Goal: Information Seeking & Learning: Find specific fact

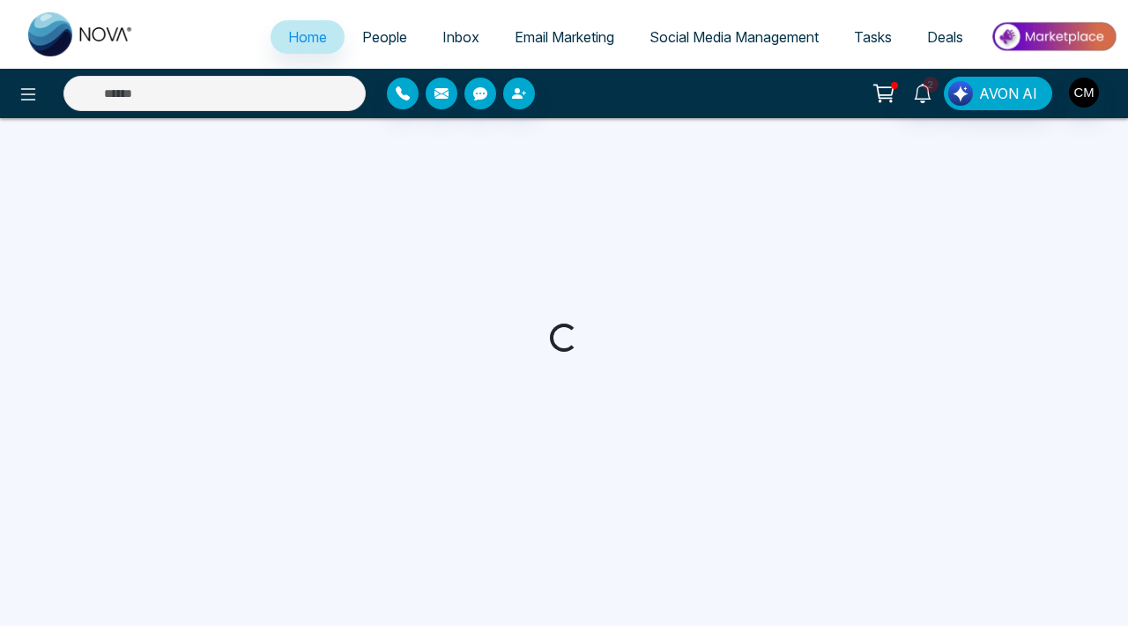
select select "*"
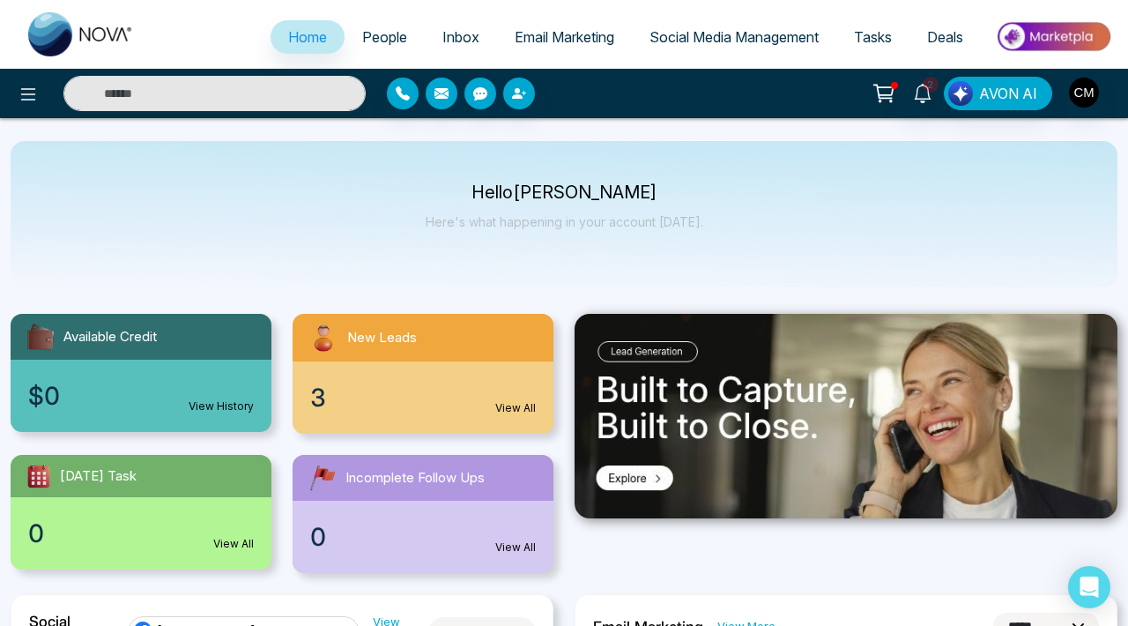
click at [567, 35] on span "Email Marketing" at bounding box center [565, 37] width 100 height 18
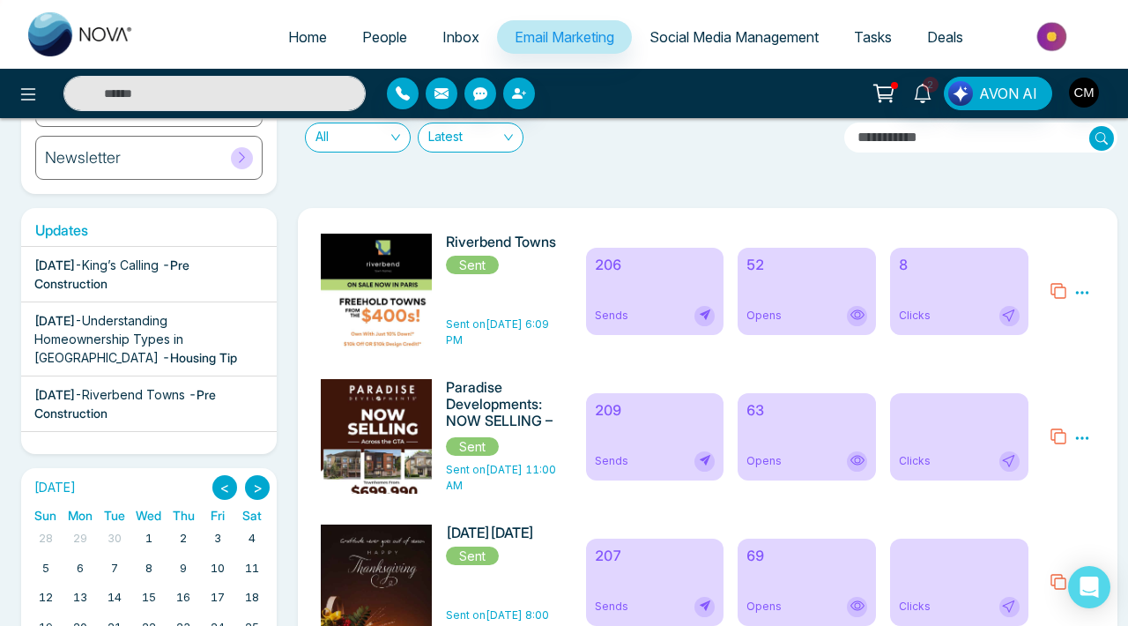
scroll to position [217, 0]
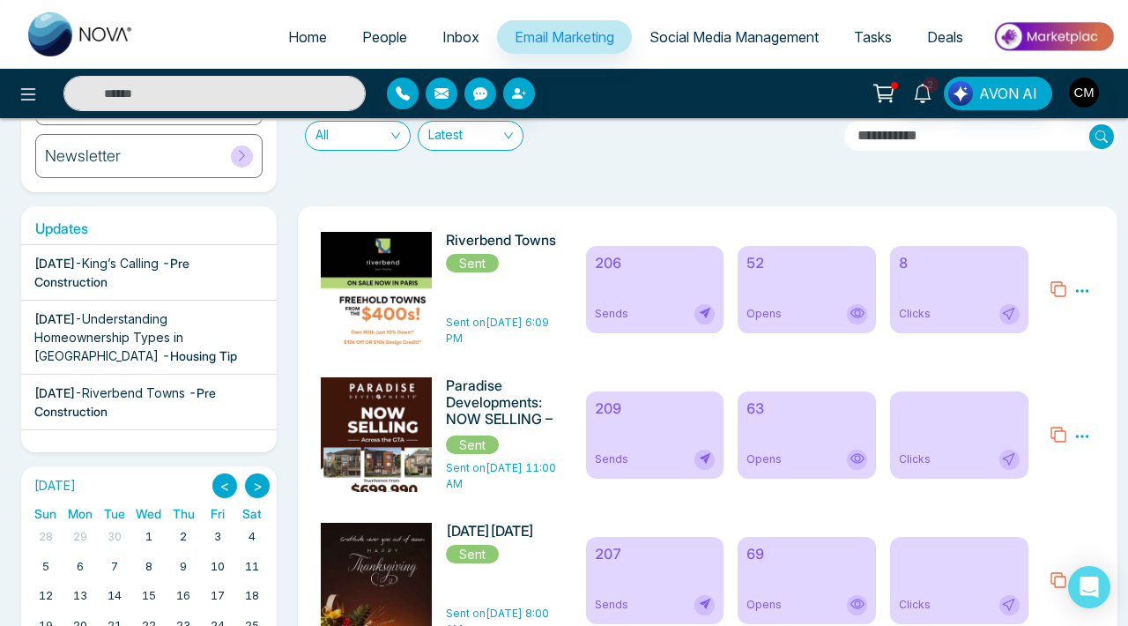
click at [822, 290] on div "52 Opens" at bounding box center [807, 289] width 138 height 87
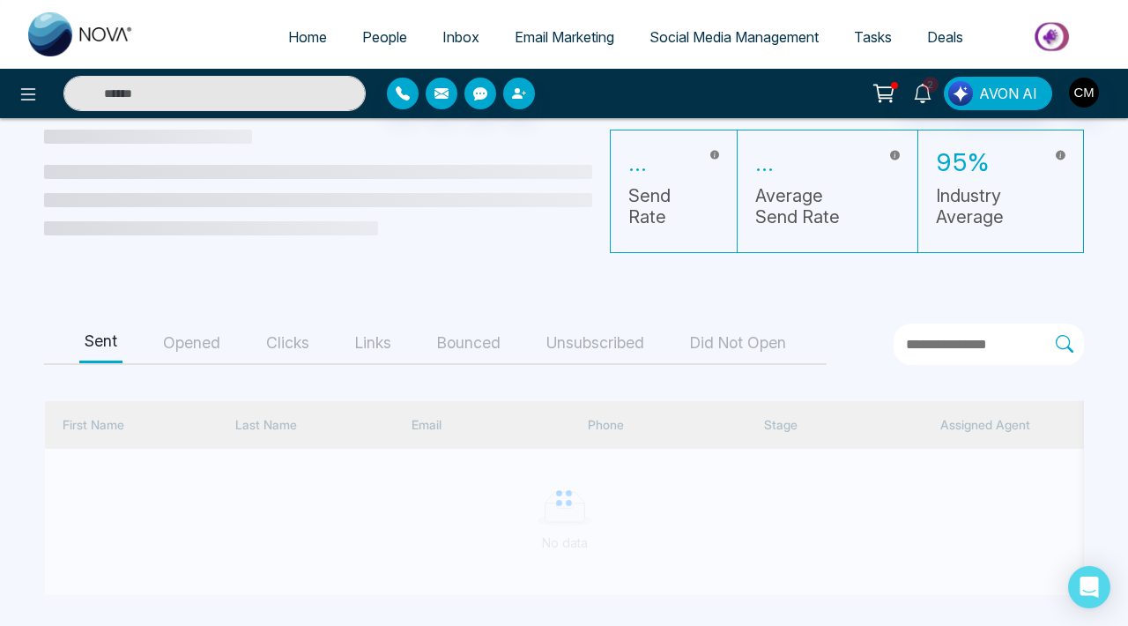
scroll to position [71, 0]
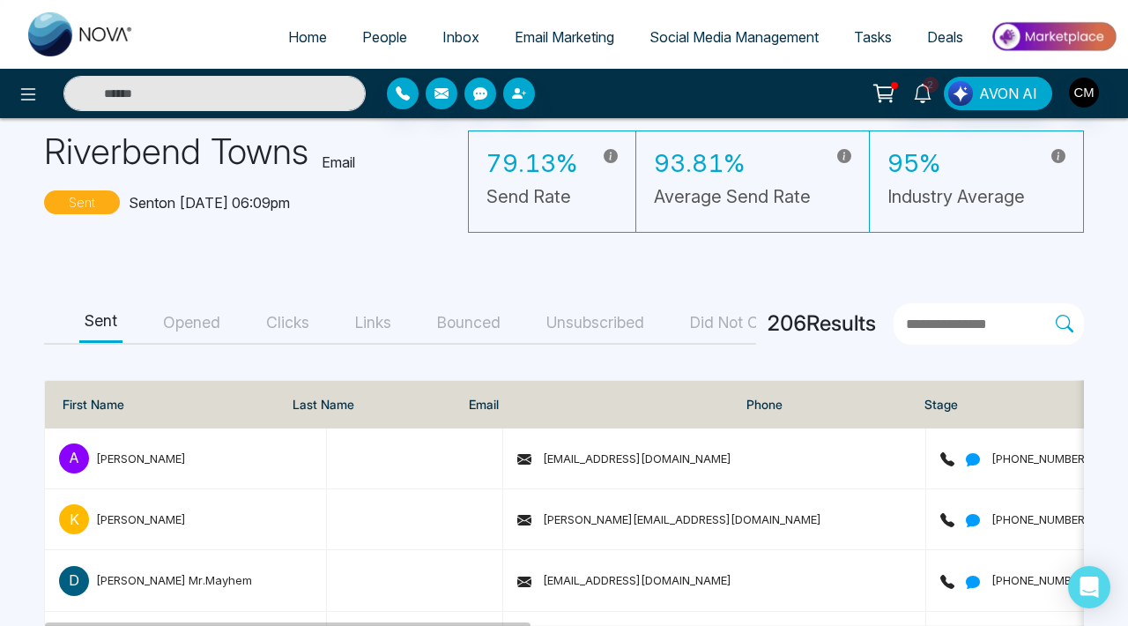
click at [172, 334] on button "Opened" at bounding box center [192, 323] width 68 height 40
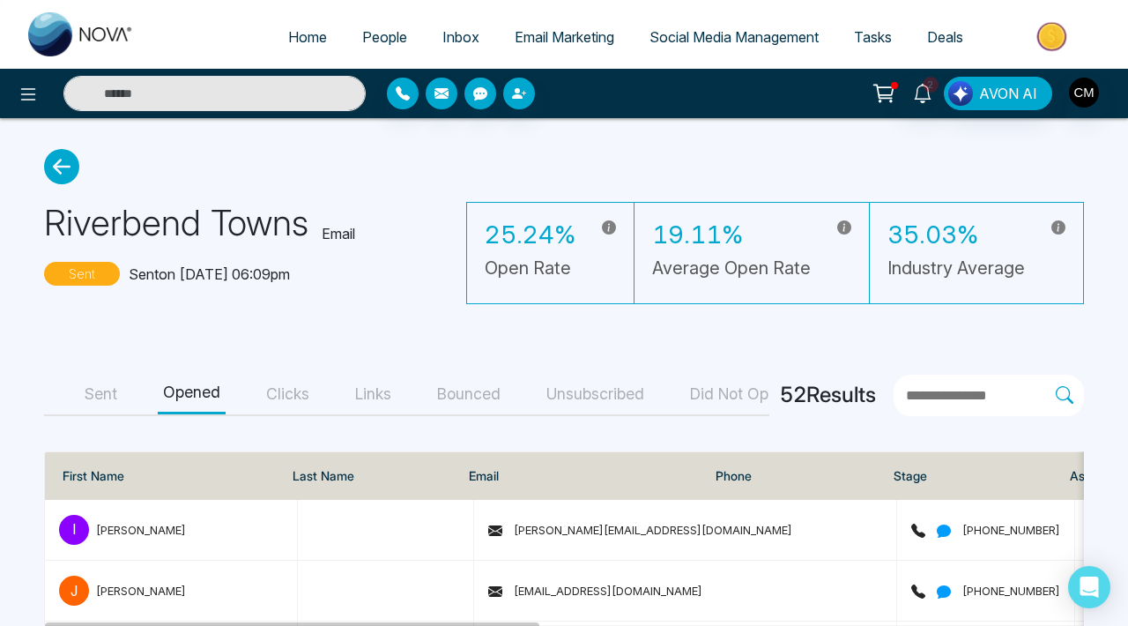
scroll to position [0, 0]
click at [321, 400] on div "Sent Opened Clicks Links Bounced Unsubscribed Did Not Open" at bounding box center [407, 395] width 726 height 41
click at [307, 395] on button "Clicks" at bounding box center [288, 395] width 54 height 40
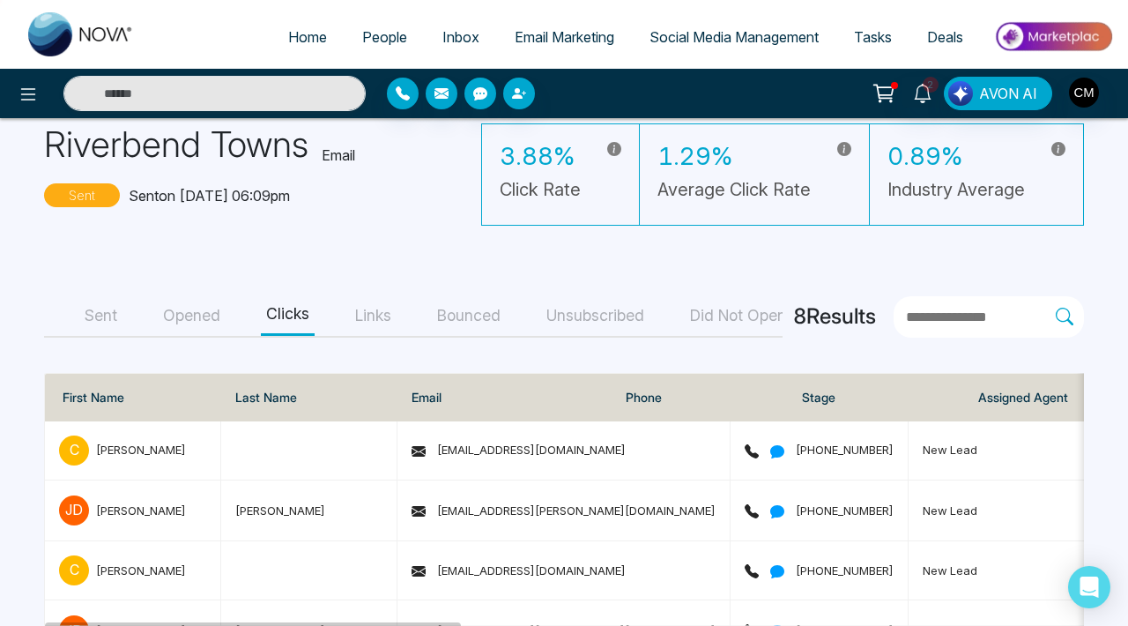
scroll to position [47, 0]
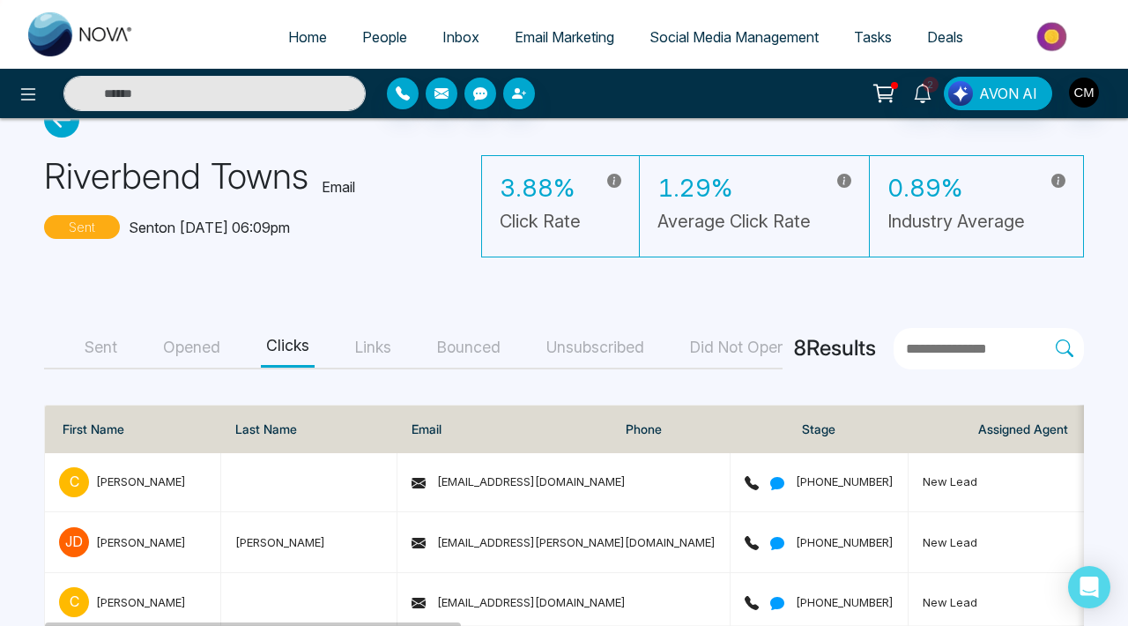
click at [391, 333] on button "Links" at bounding box center [373, 348] width 47 height 40
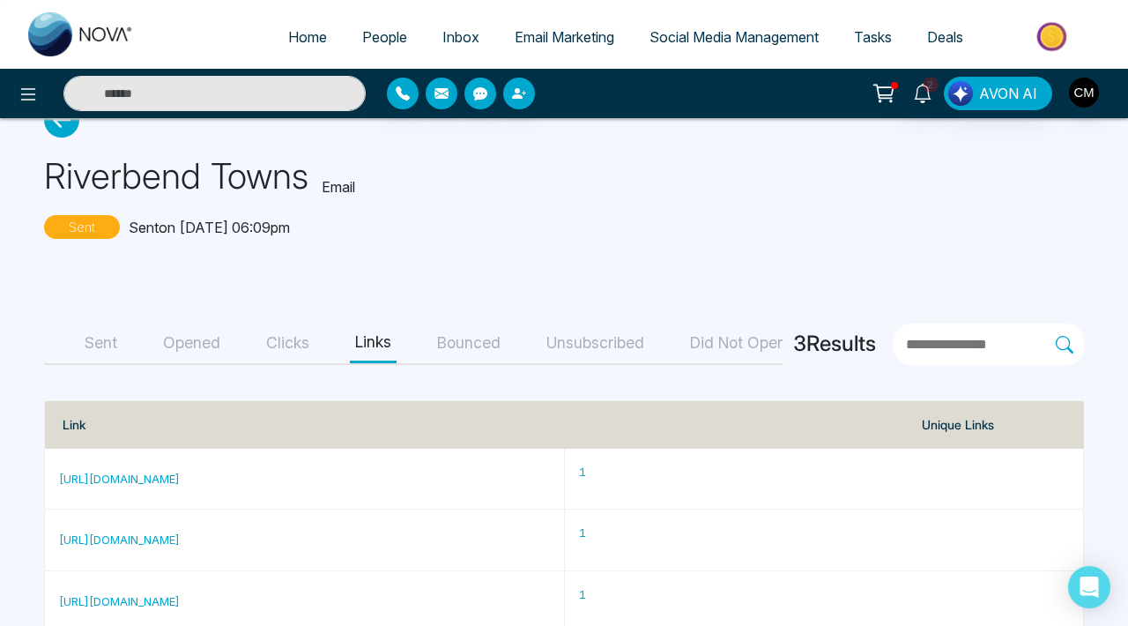
click at [451, 329] on button "Bounced" at bounding box center [469, 344] width 74 height 40
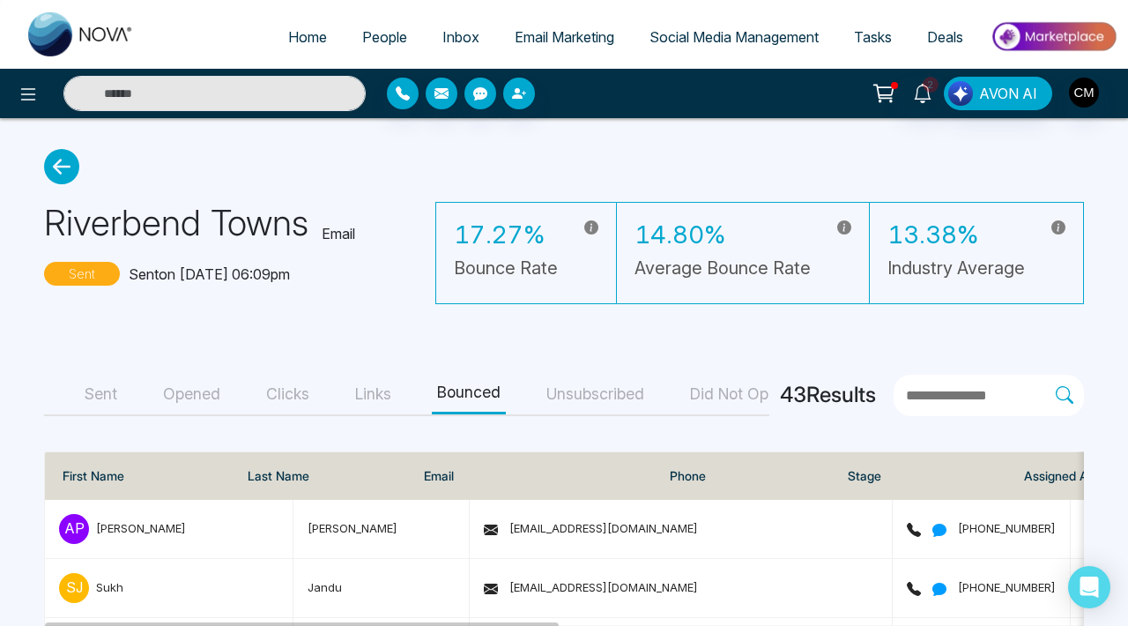
scroll to position [0, 146]
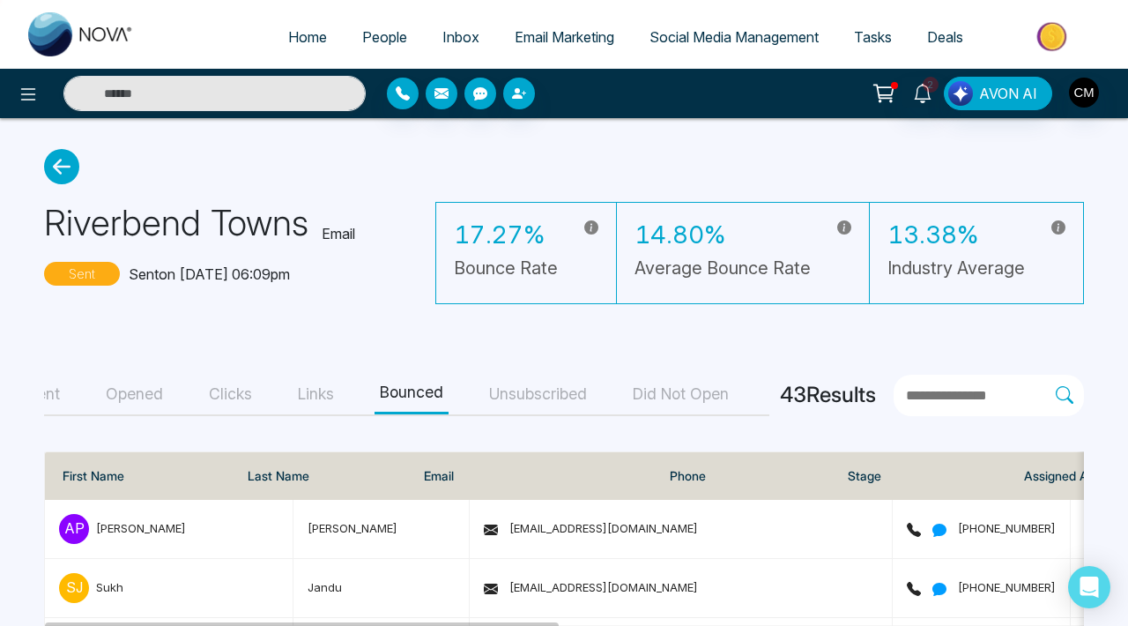
click at [484, 388] on button "Unsubscribed" at bounding box center [538, 395] width 108 height 40
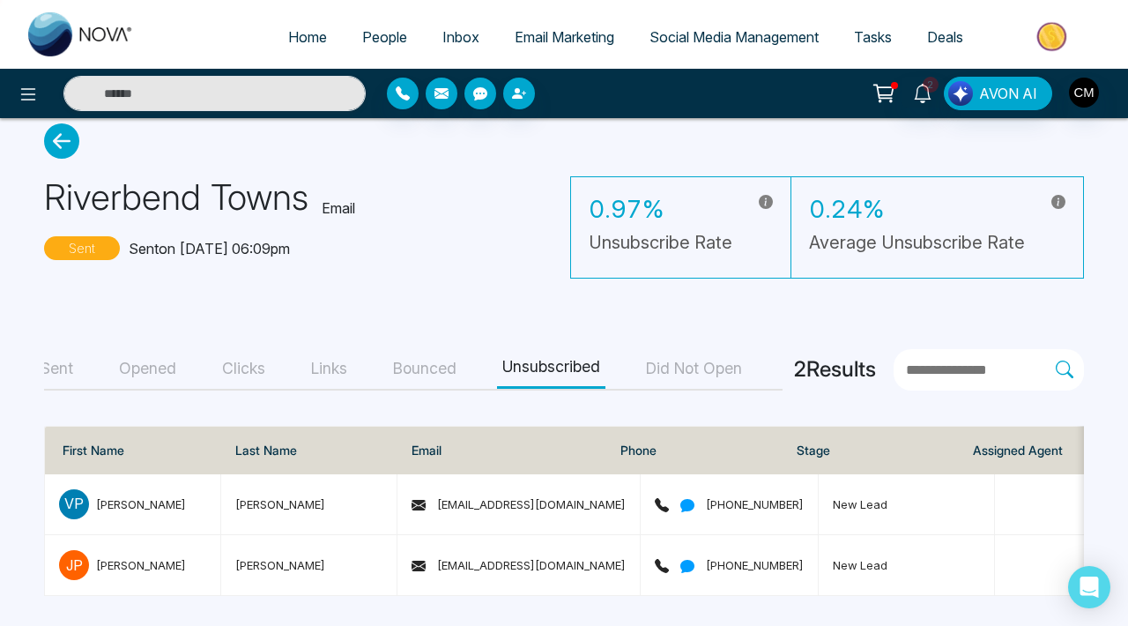
scroll to position [25, 0]
click at [96, 26] on img at bounding box center [81, 34] width 106 height 44
select select "*"
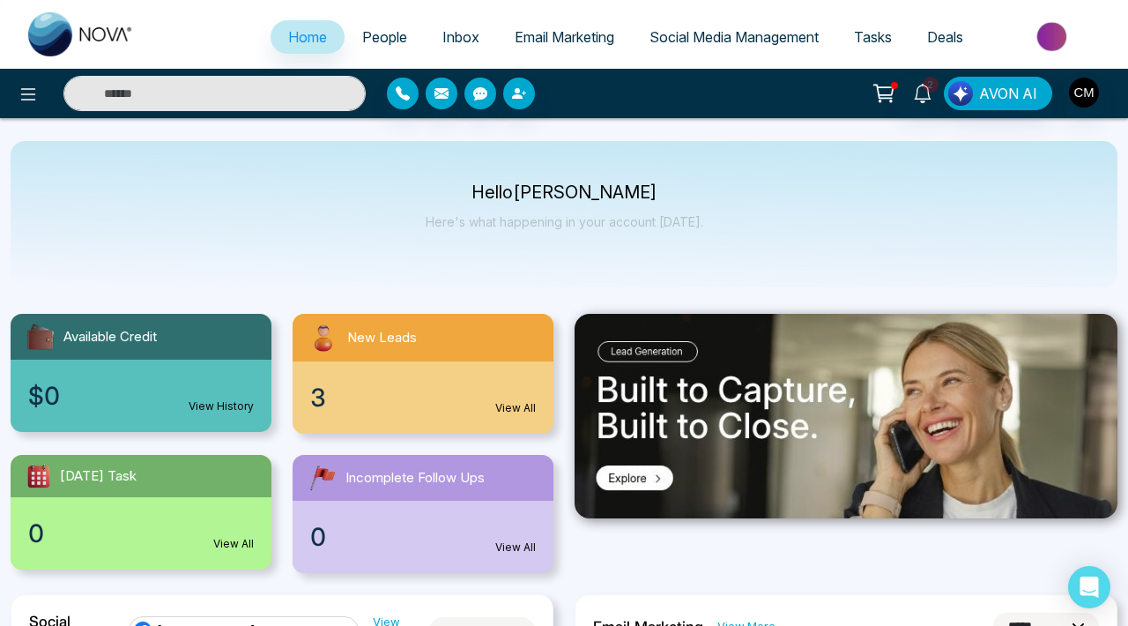
click at [392, 44] on span "People" at bounding box center [384, 37] width 45 height 18
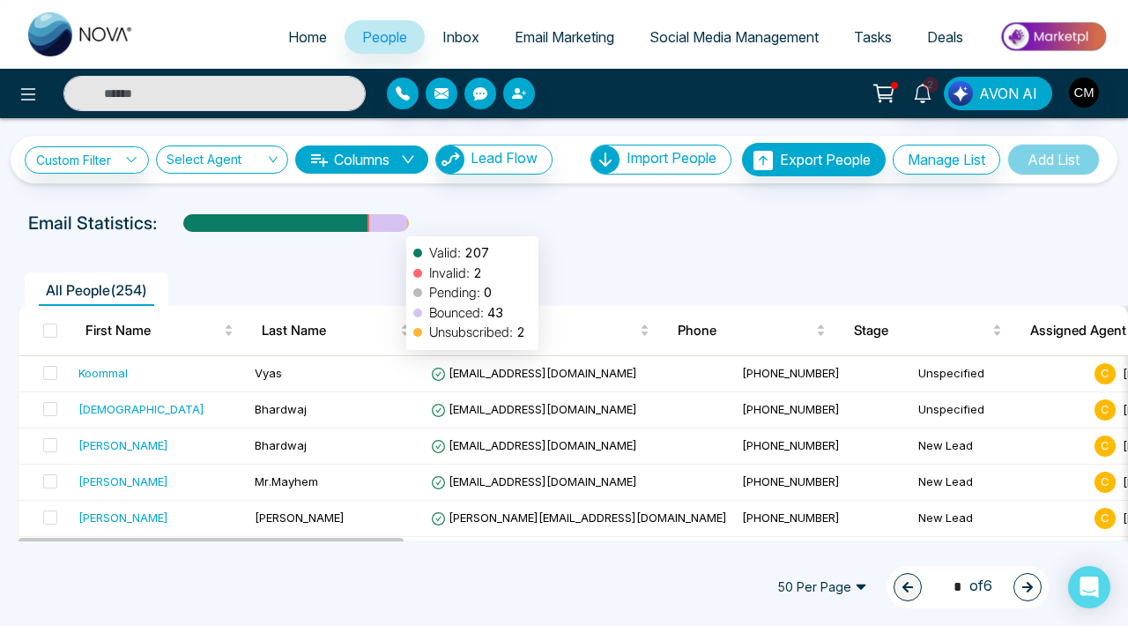
click at [398, 227] on div at bounding box center [388, 229] width 38 height 31
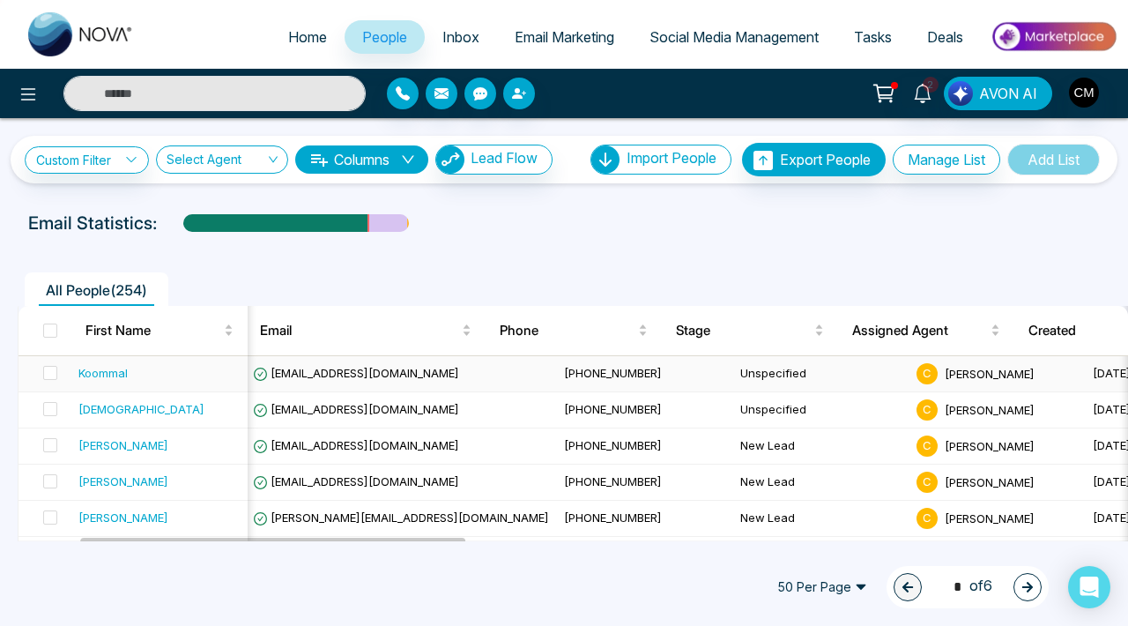
click at [316, 385] on td "[EMAIL_ADDRESS][DOMAIN_NAME]" at bounding box center [401, 374] width 311 height 36
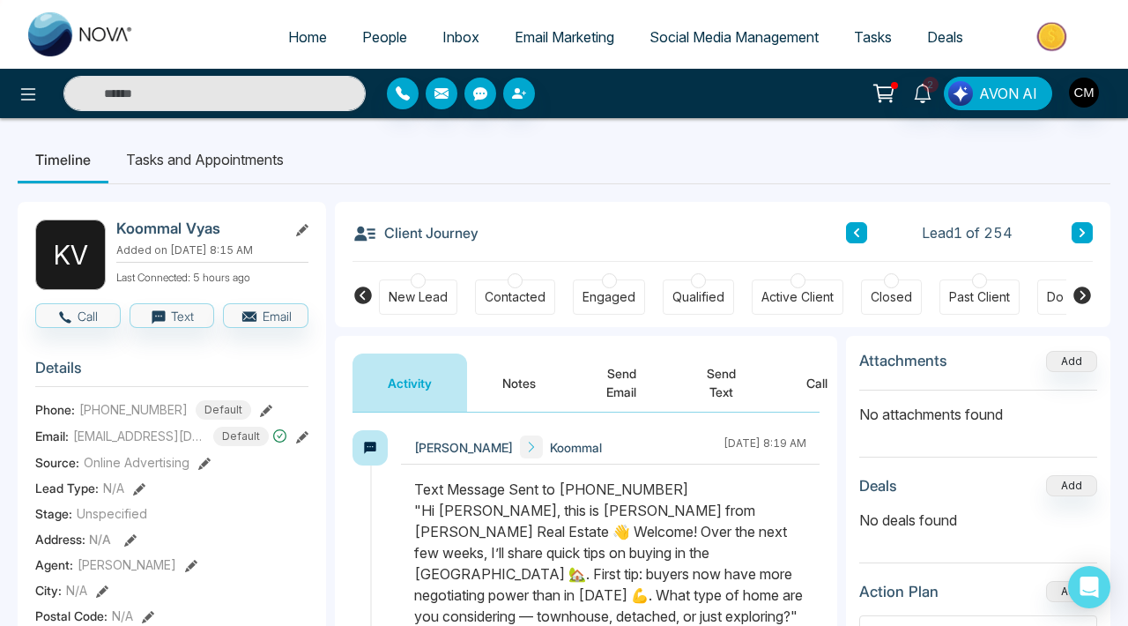
click at [415, 282] on div at bounding box center [418, 280] width 15 height 15
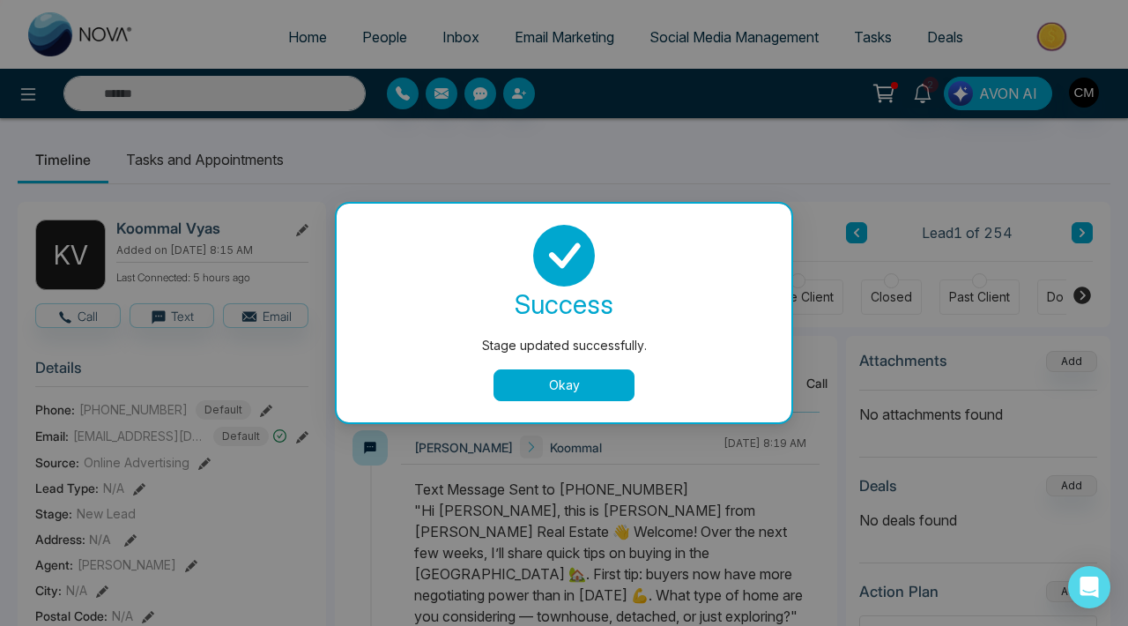
click at [609, 383] on button "Okay" at bounding box center [564, 385] width 141 height 32
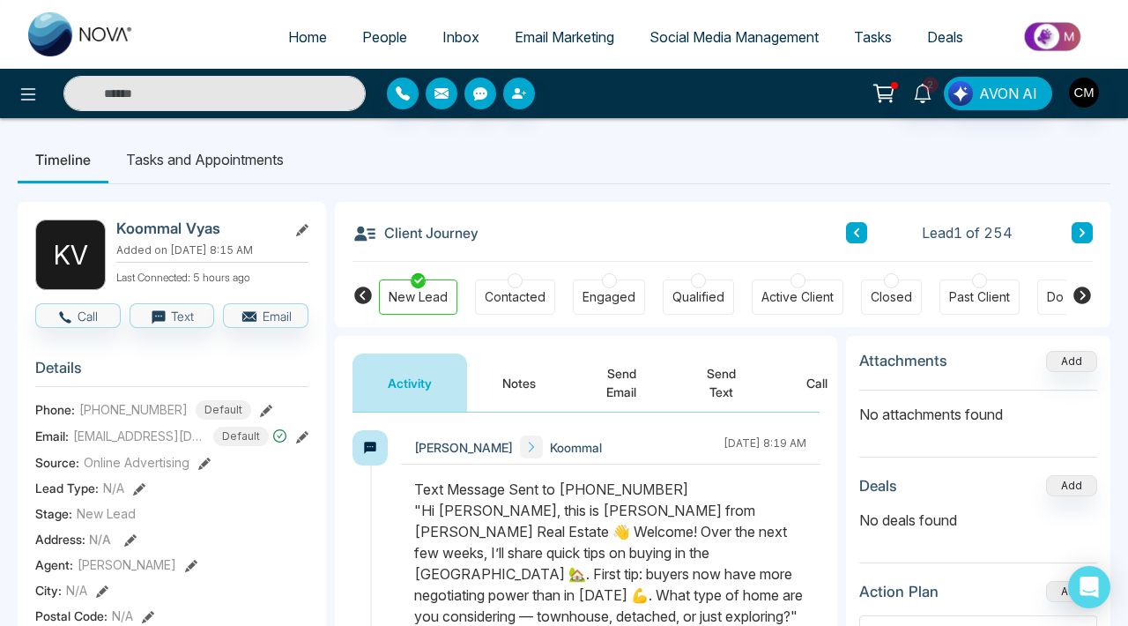
click at [1081, 240] on button at bounding box center [1082, 232] width 21 height 21
click at [423, 279] on div at bounding box center [418, 280] width 15 height 15
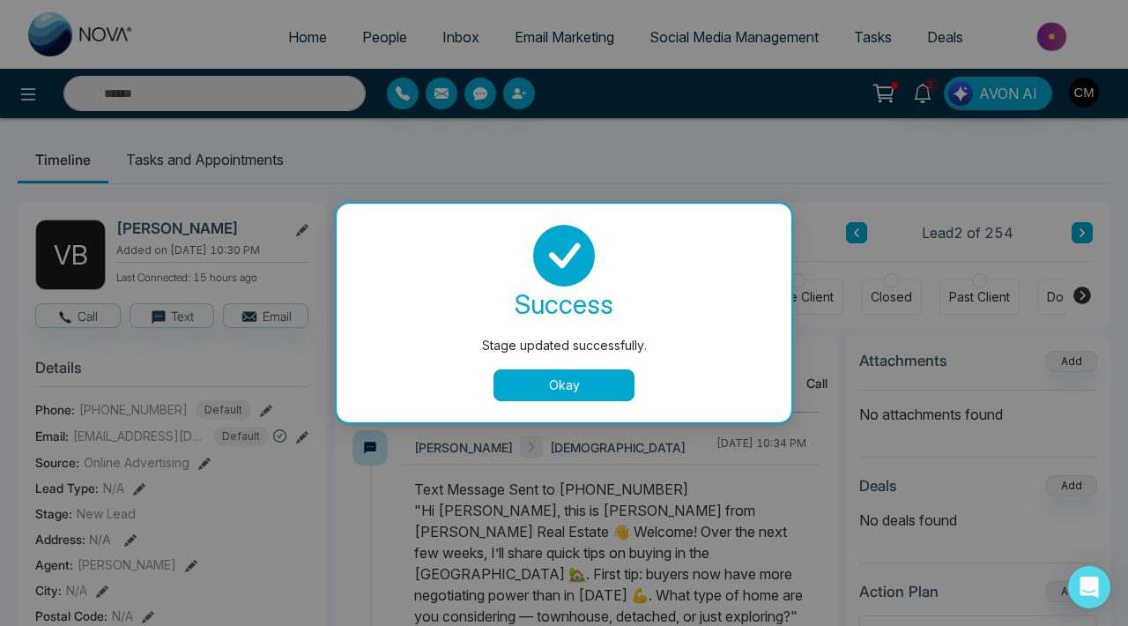
click at [541, 381] on button "Okay" at bounding box center [564, 385] width 141 height 32
